Goal: Task Accomplishment & Management: Use online tool/utility

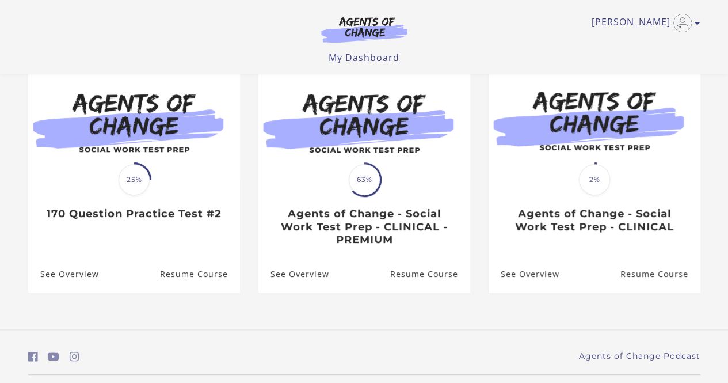
scroll to position [113, 0]
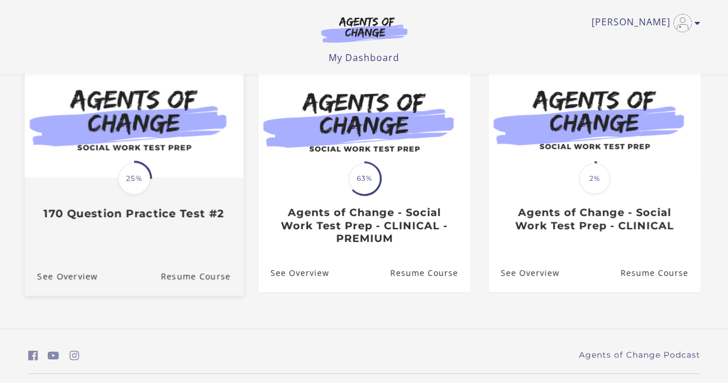
click at [108, 202] on div "Translation missing: en.liquid.partials.dashboard_course_card.progress_descript…" at bounding box center [133, 199] width 219 height 42
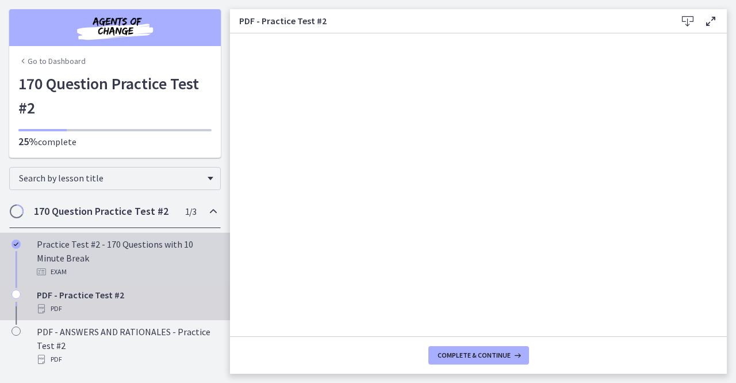
click at [137, 257] on div "Practice Test #2 - 170 Questions with 10 Minute Break Exam" at bounding box center [126, 257] width 179 height 41
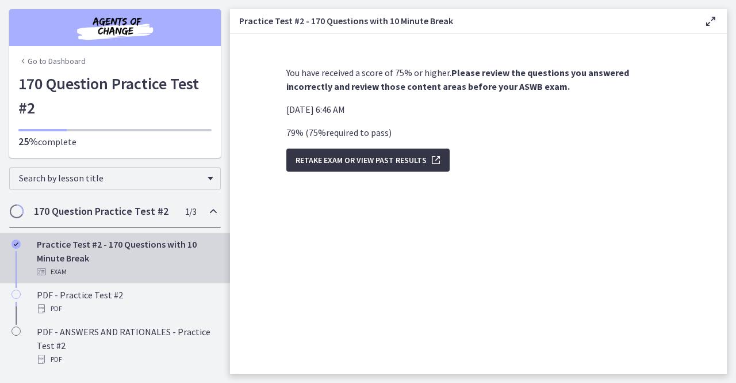
click at [372, 163] on span "Retake Exam OR View Past Results" at bounding box center [361, 160] width 131 height 14
